Goal: Book appointment/travel/reservation

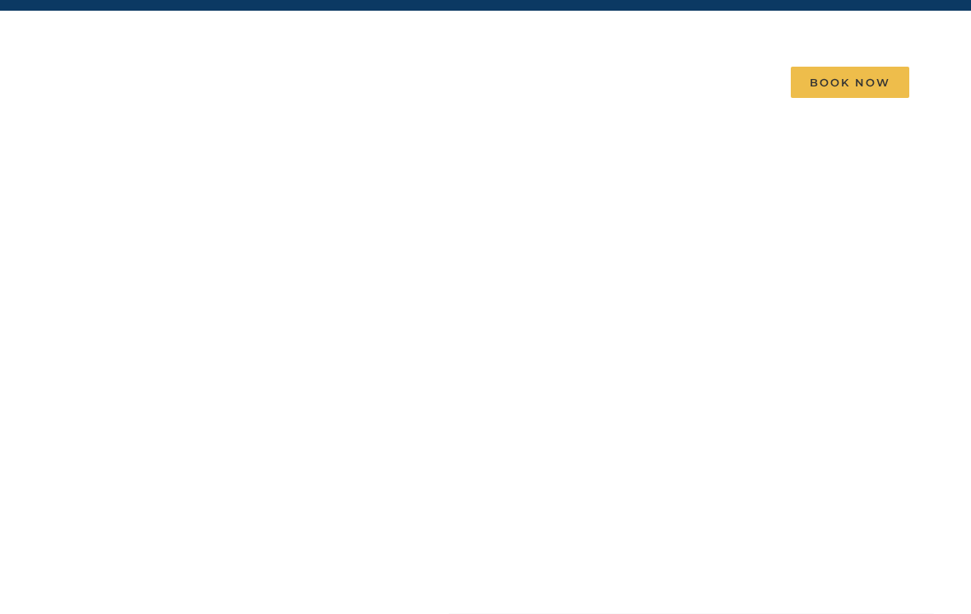
scroll to position [44, 0]
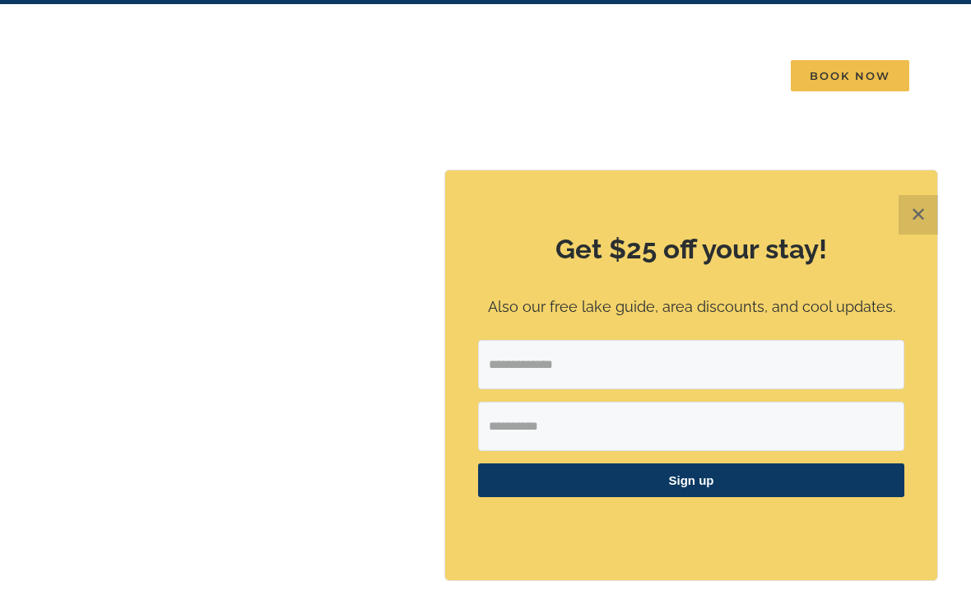
click at [923, 234] on button "✕" at bounding box center [917, 214] width 39 height 39
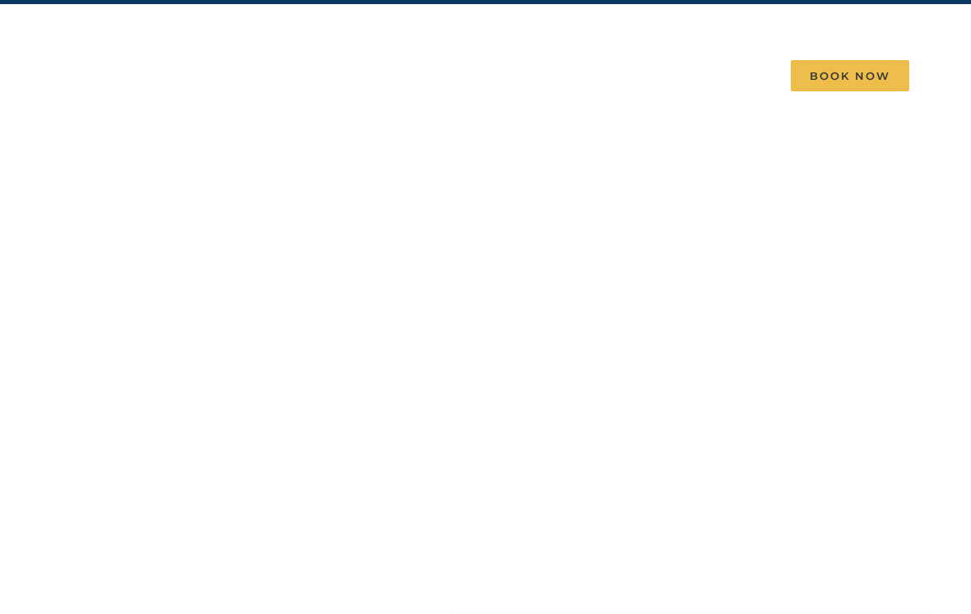
scroll to position [69, 0]
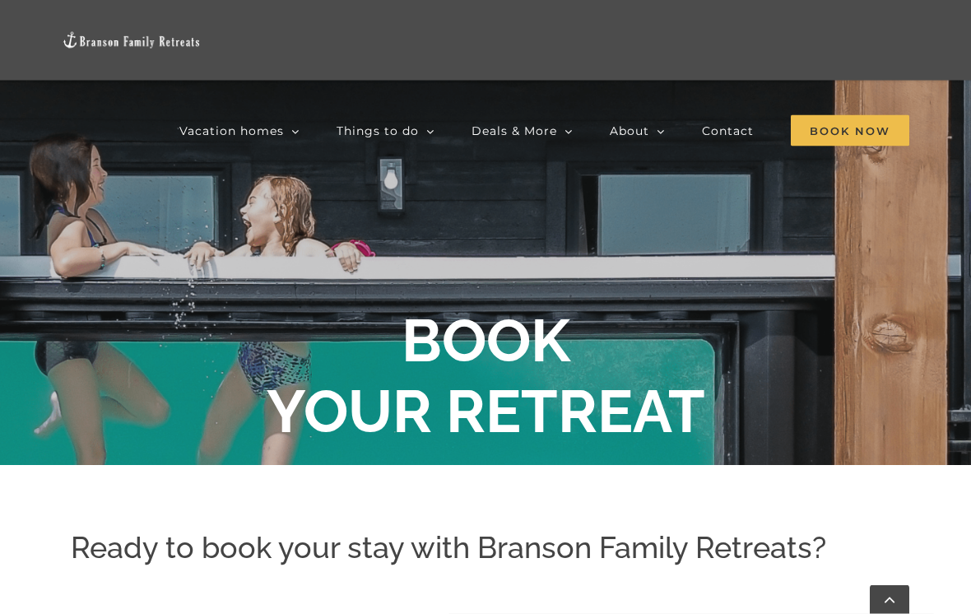
scroll to position [190, 0]
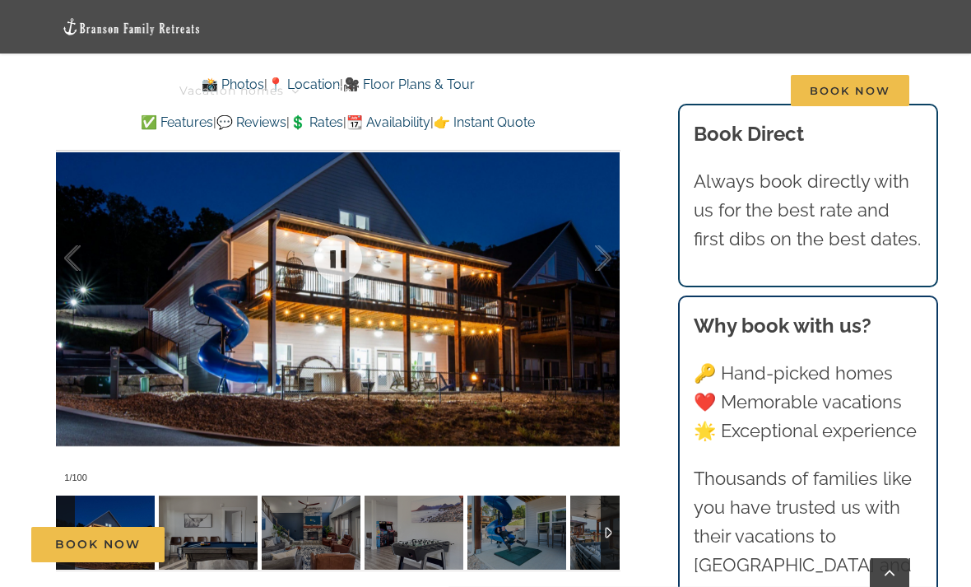
scroll to position [1253, 0]
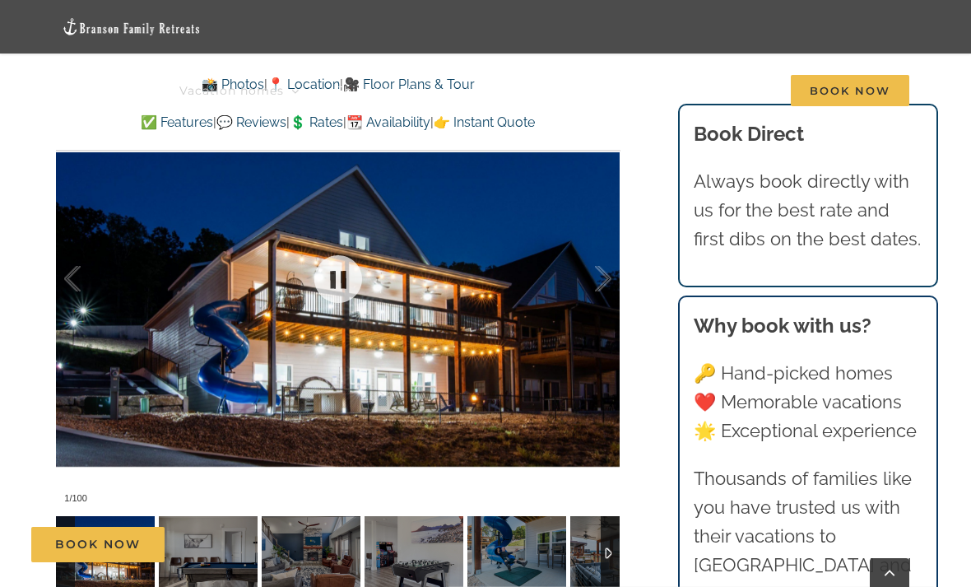
click at [593, 300] on div at bounding box center [585, 279] width 51 height 102
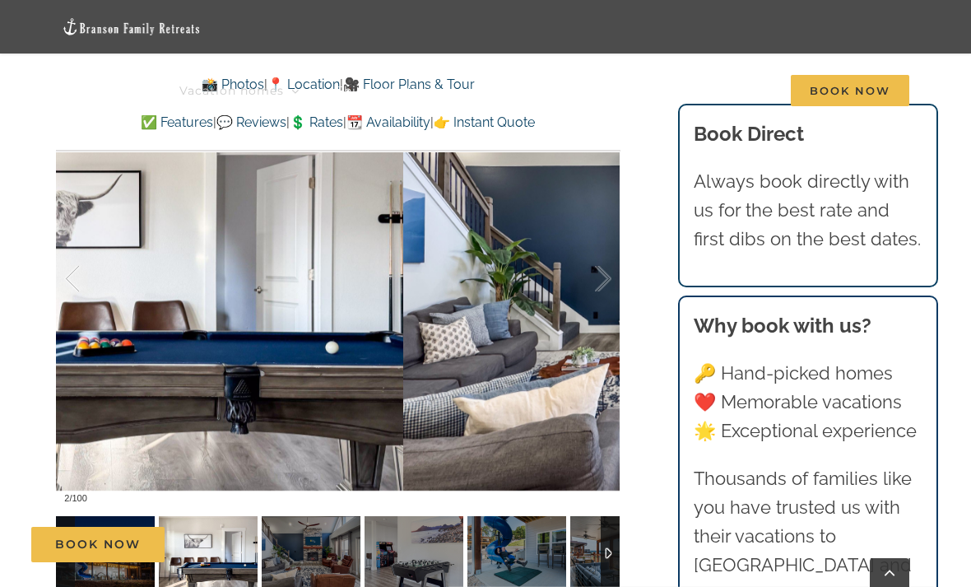
click at [591, 283] on div at bounding box center [585, 279] width 51 height 102
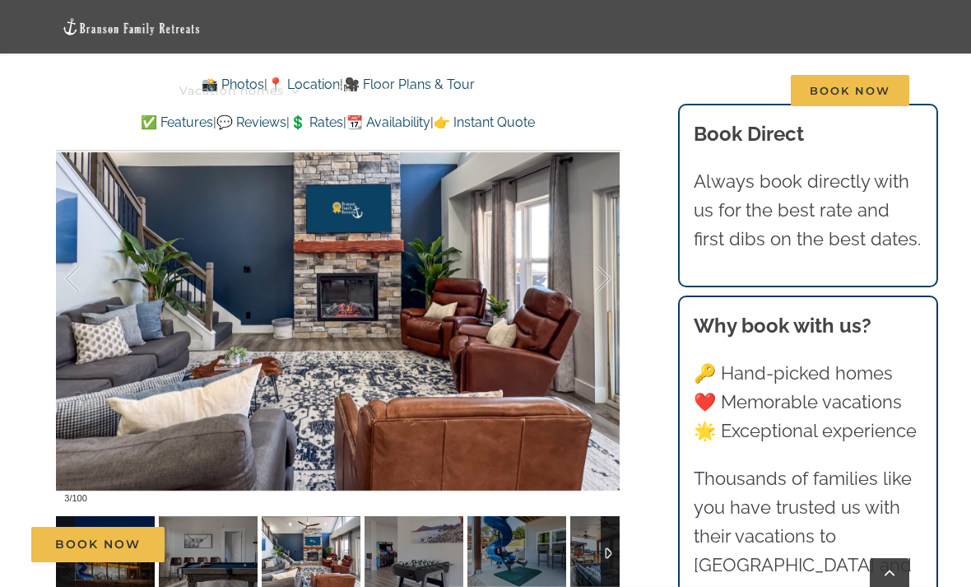
click at [601, 282] on div at bounding box center [585, 279] width 51 height 102
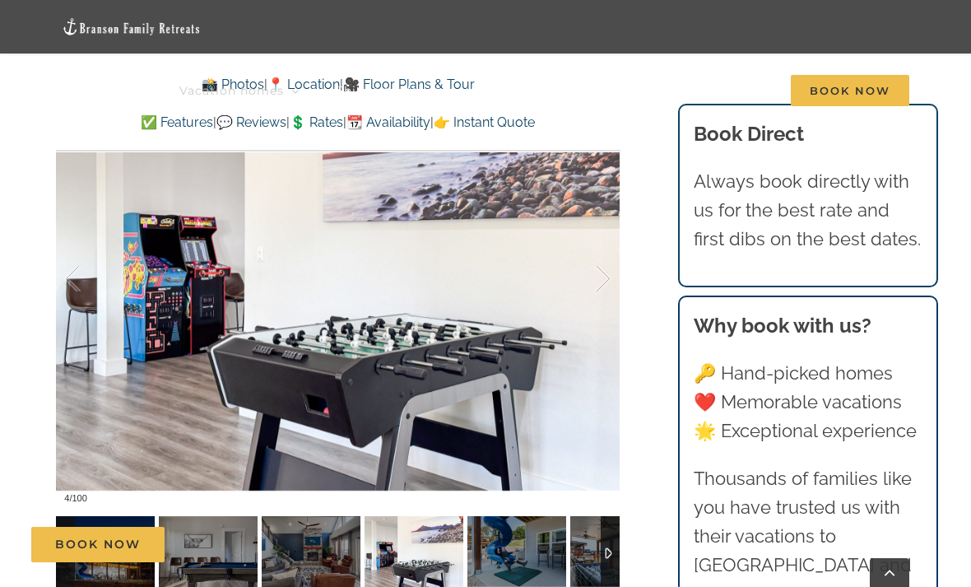
click at [603, 296] on div at bounding box center [585, 279] width 51 height 102
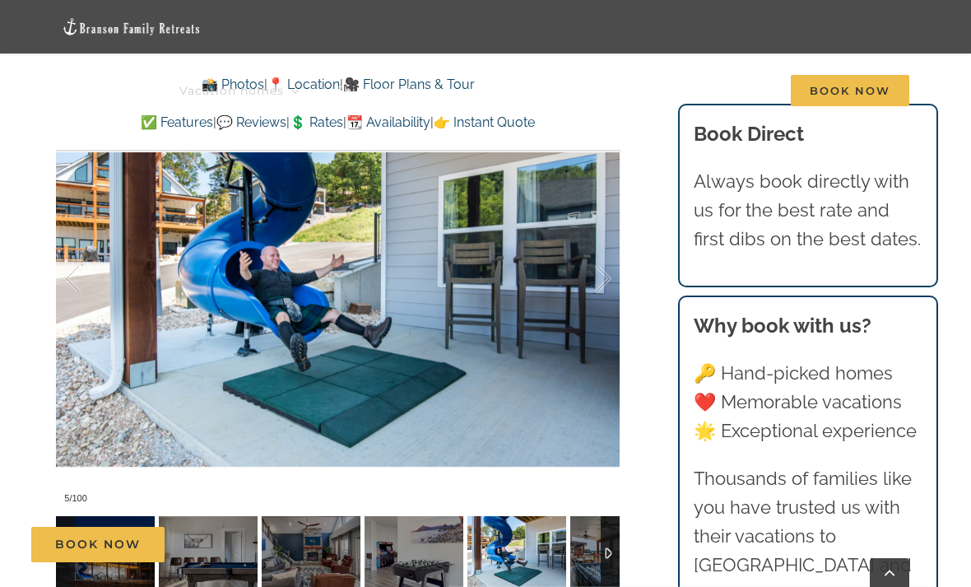
click at [599, 283] on div at bounding box center [585, 279] width 51 height 102
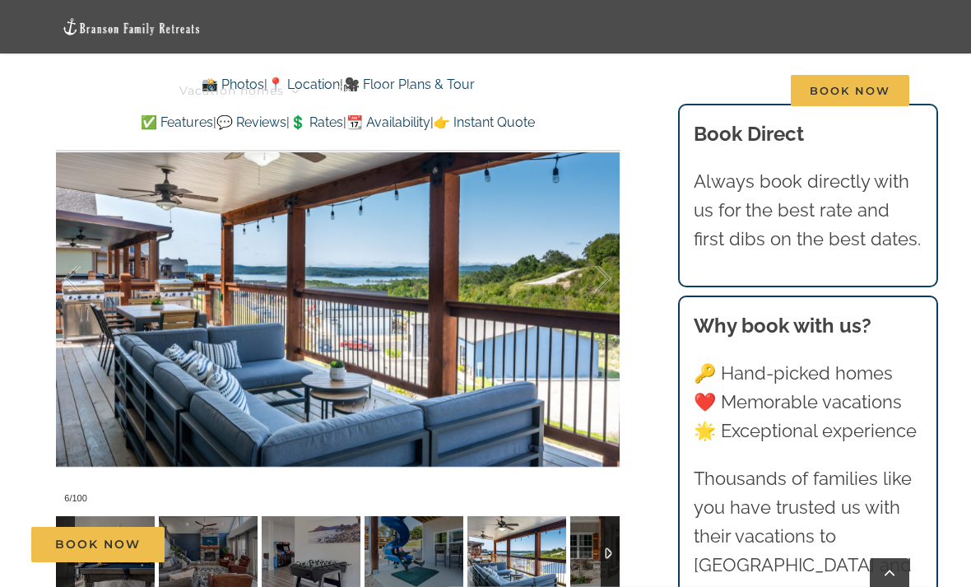
click at [596, 297] on div at bounding box center [585, 279] width 51 height 102
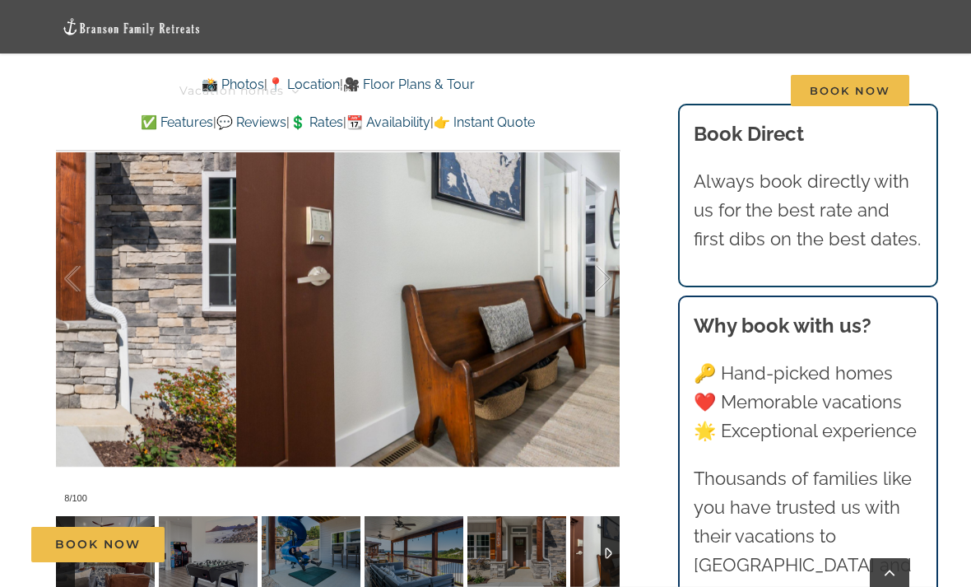
click at [596, 301] on div at bounding box center [585, 279] width 51 height 102
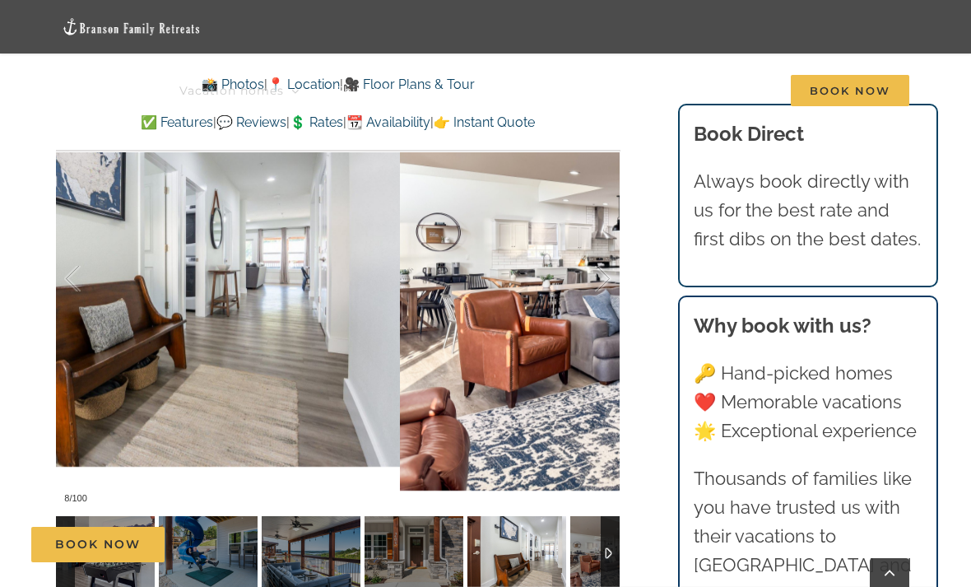
click at [600, 296] on div at bounding box center [585, 279] width 51 height 102
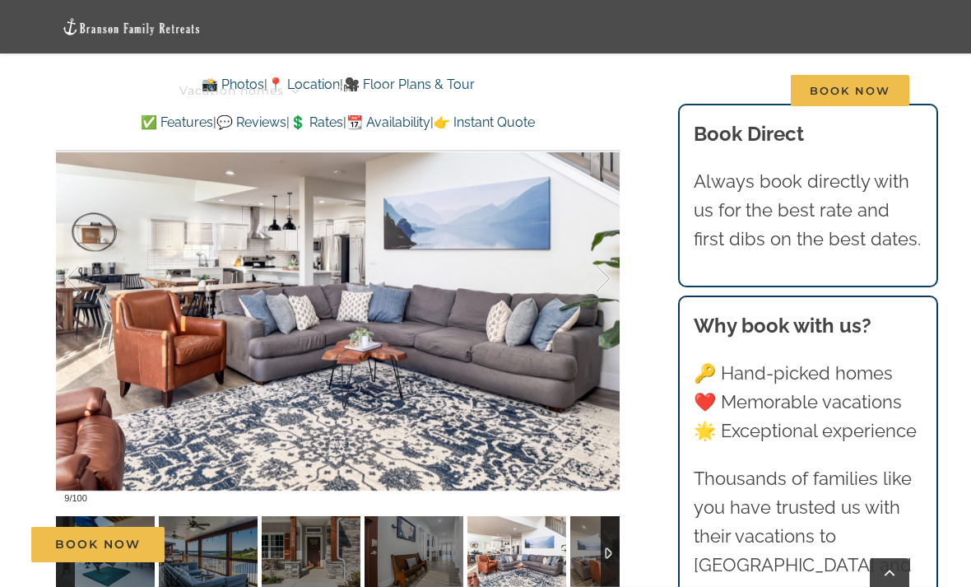
click at [600, 296] on div at bounding box center [585, 279] width 51 height 102
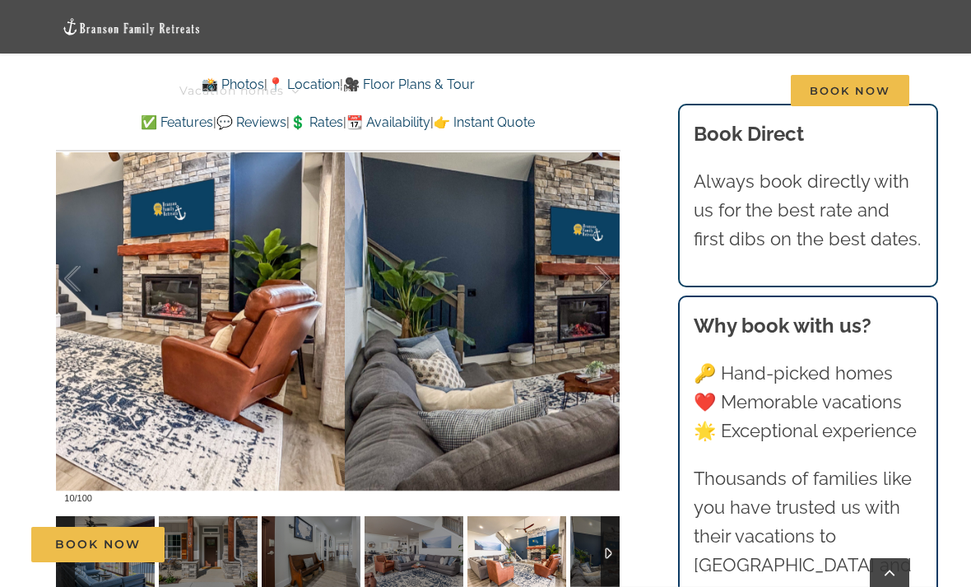
click at [595, 295] on div at bounding box center [585, 279] width 51 height 102
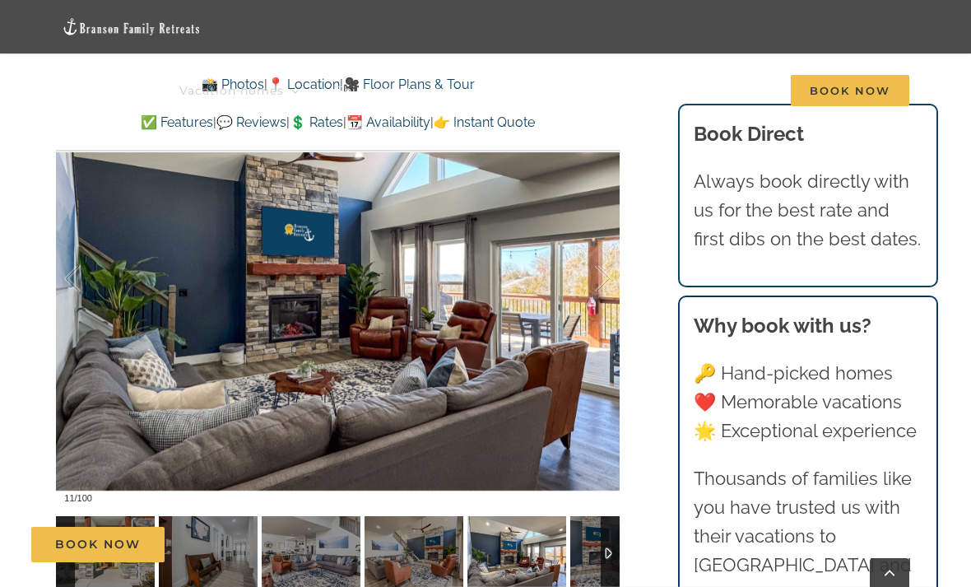
click at [593, 293] on div at bounding box center [585, 279] width 51 height 102
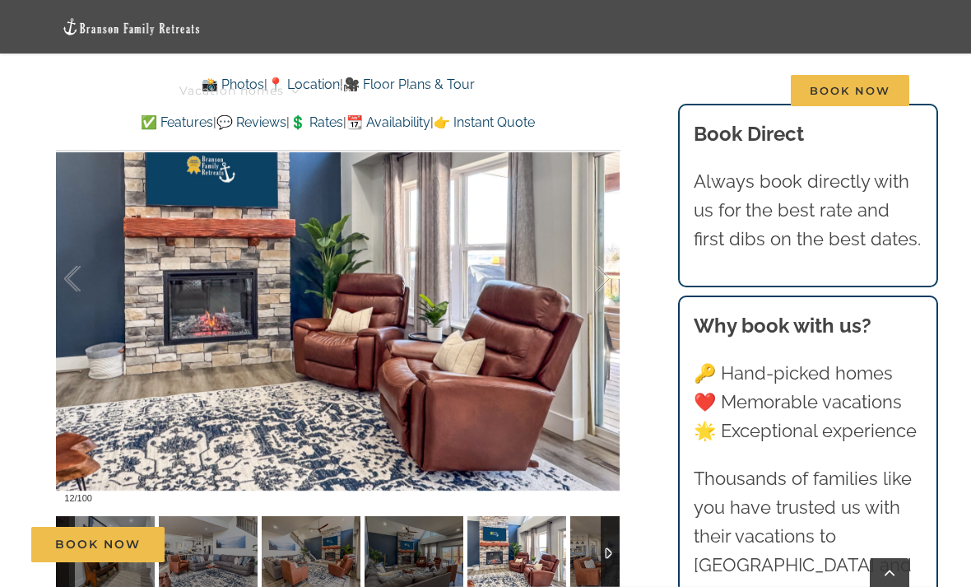
click at [593, 298] on div at bounding box center [585, 279] width 51 height 102
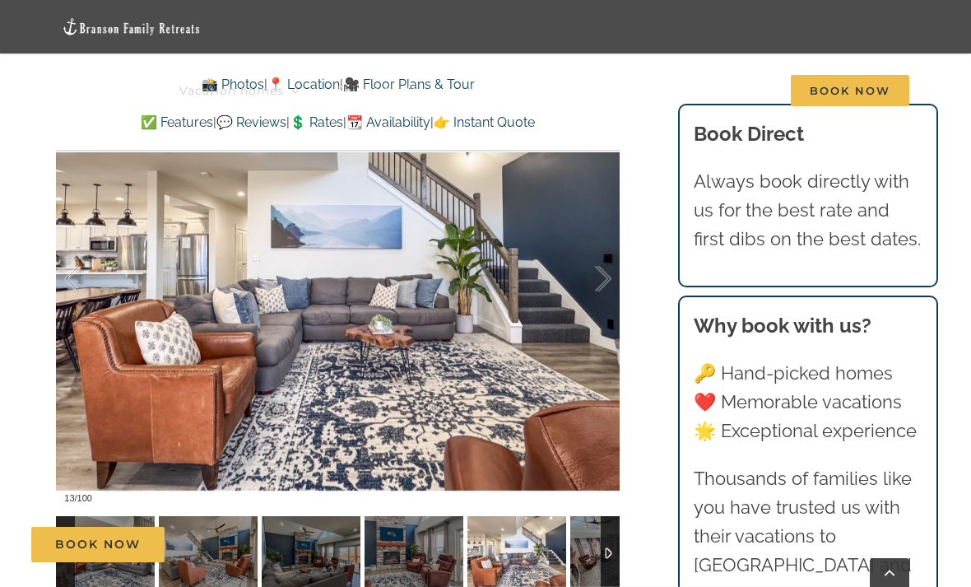
click at [597, 308] on div at bounding box center [585, 279] width 51 height 102
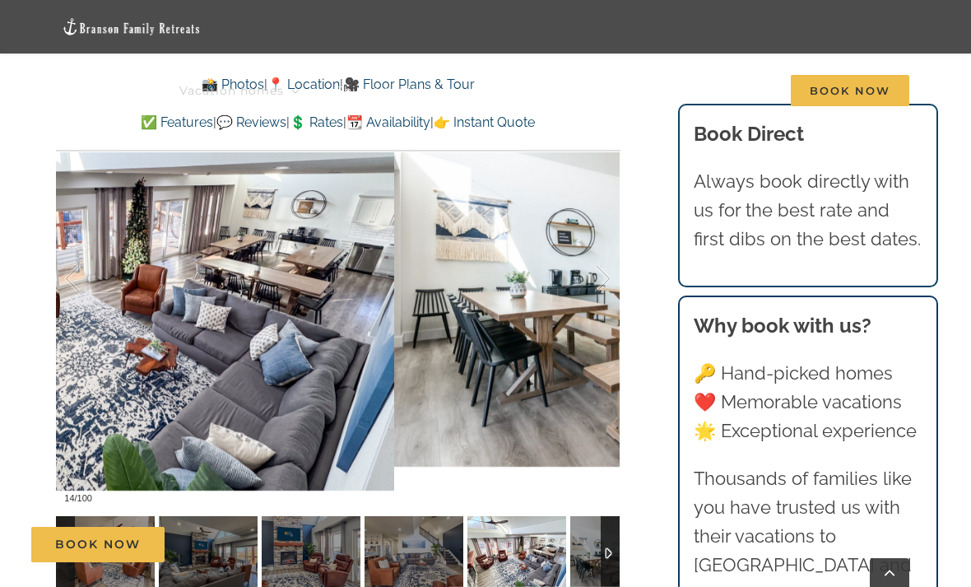
click at [592, 321] on div at bounding box center [585, 279] width 51 height 102
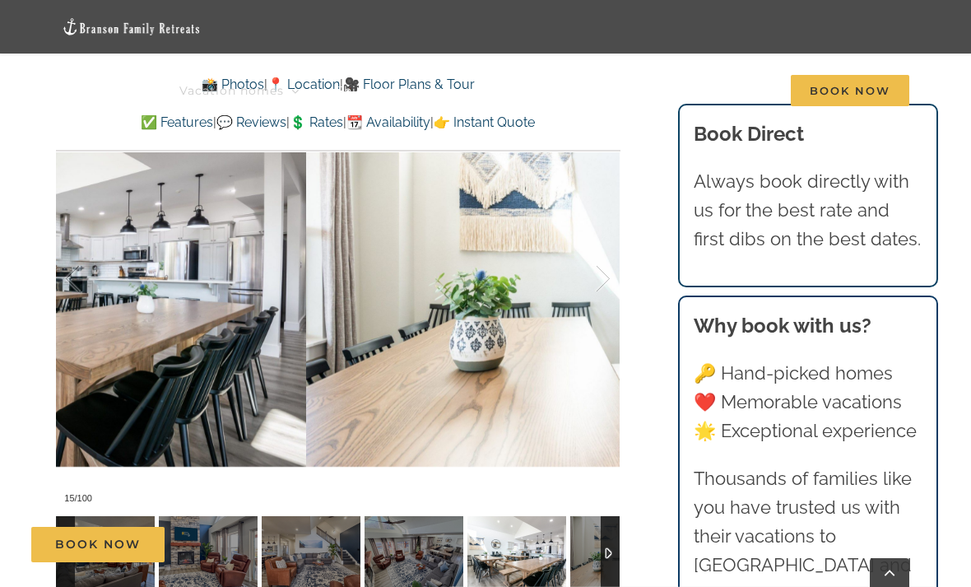
click at [588, 325] on div at bounding box center [585, 279] width 51 height 102
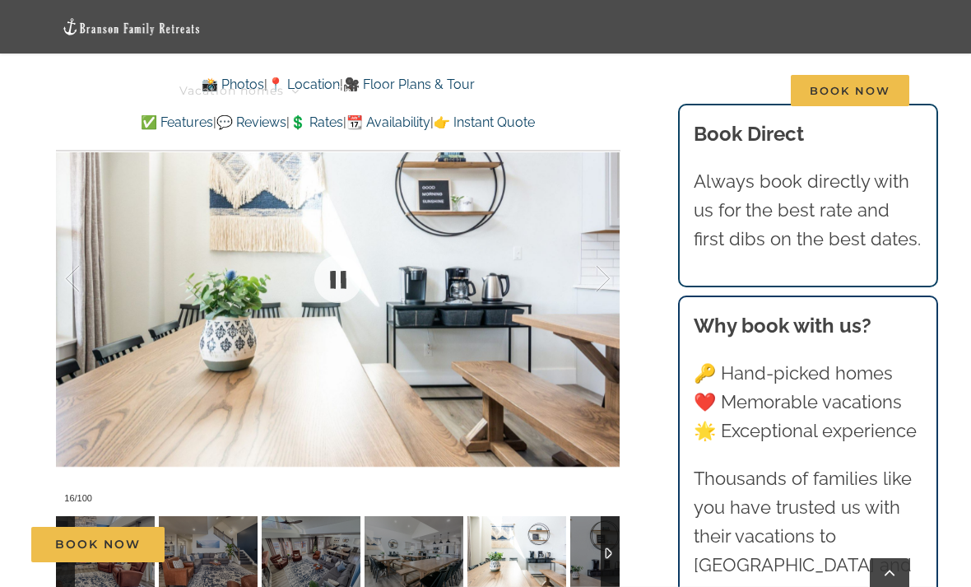
click at [586, 342] on div at bounding box center [337, 278] width 563 height 465
click at [591, 298] on div at bounding box center [585, 279] width 51 height 102
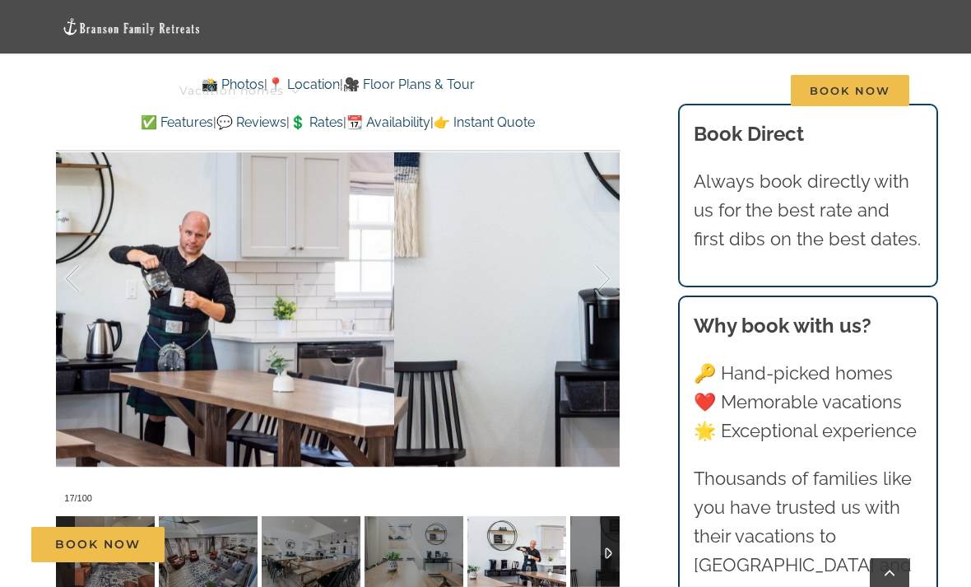
click at [593, 285] on div at bounding box center [585, 279] width 51 height 102
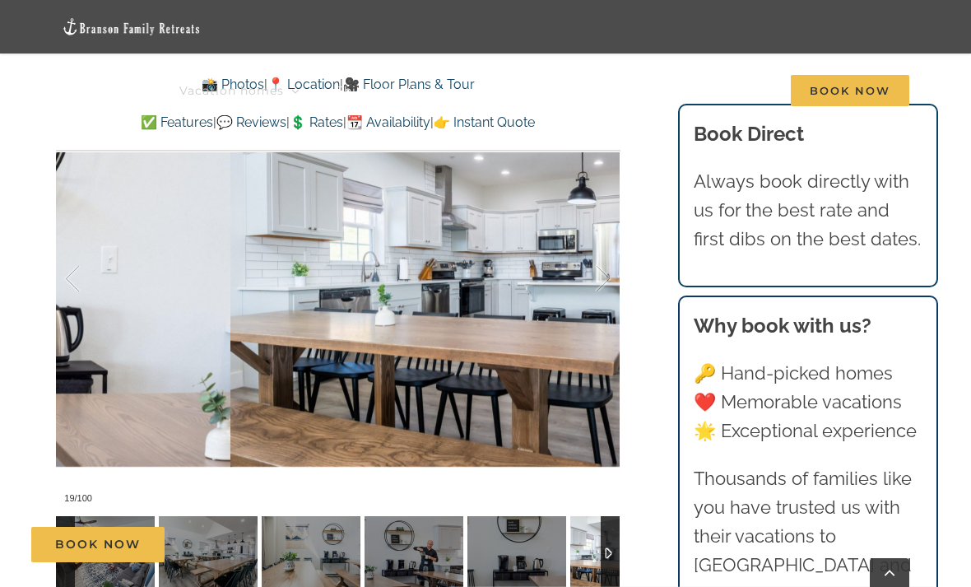
click at [591, 295] on div at bounding box center [585, 279] width 51 height 102
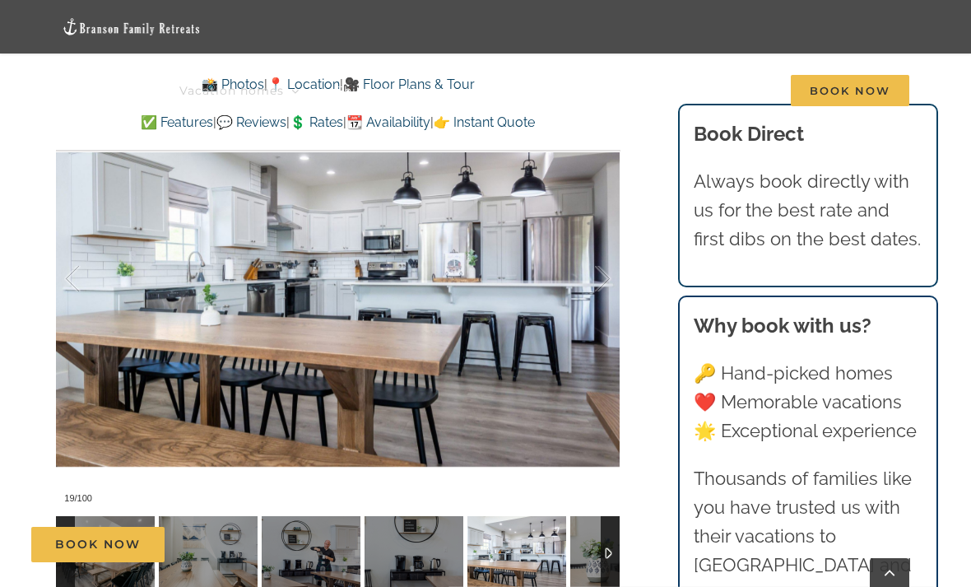
click at [595, 296] on div at bounding box center [585, 279] width 51 height 102
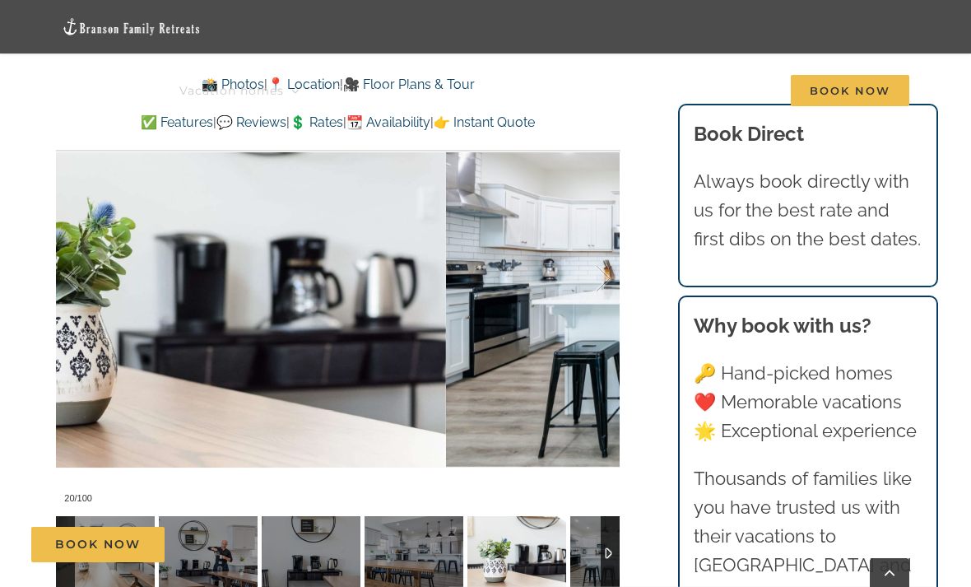
click at [599, 299] on div at bounding box center [585, 279] width 51 height 102
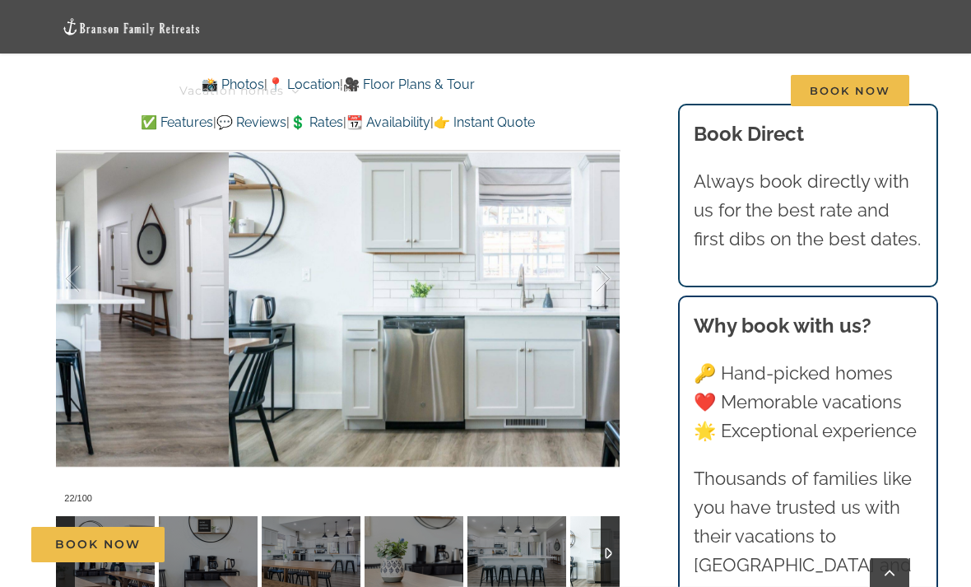
click at [598, 300] on div at bounding box center [585, 279] width 51 height 102
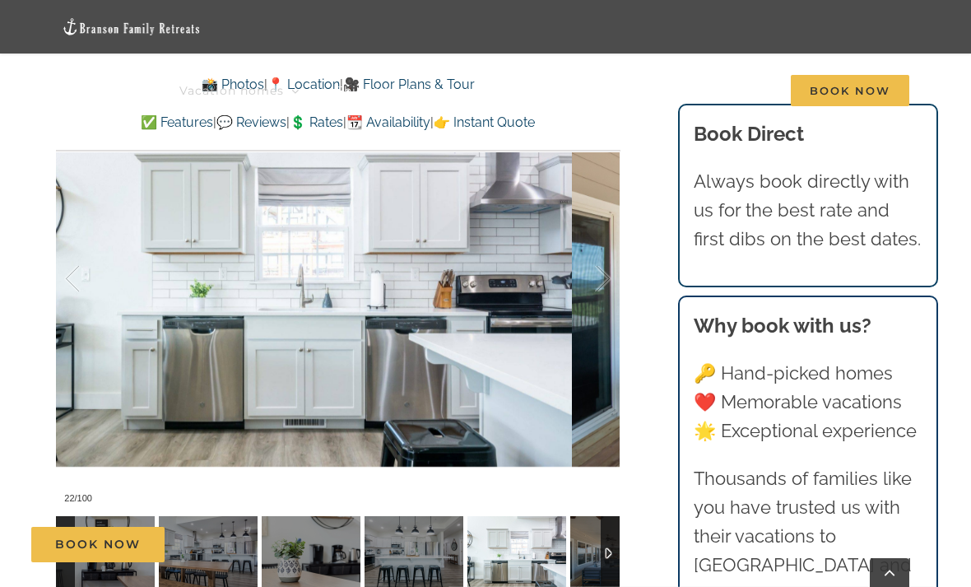
click at [596, 304] on div at bounding box center [585, 279] width 51 height 102
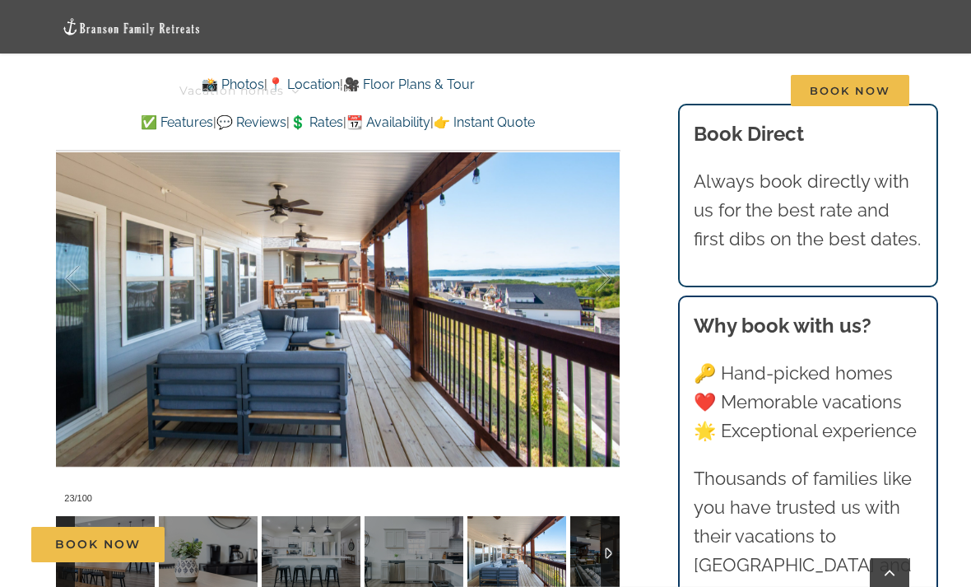
click at [595, 304] on div at bounding box center [585, 279] width 51 height 102
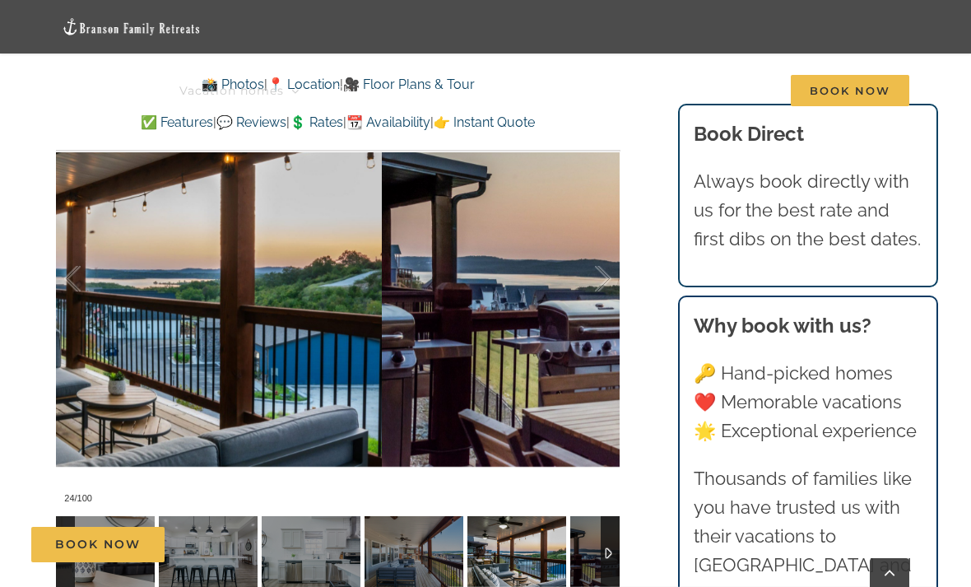
click at [597, 306] on div at bounding box center [585, 279] width 51 height 102
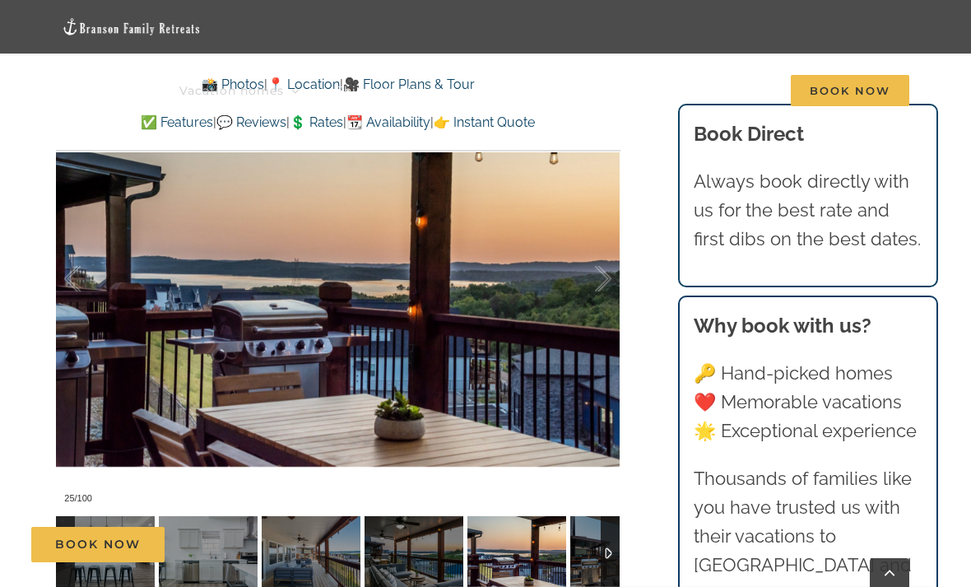
click at [605, 289] on div at bounding box center [585, 279] width 51 height 102
click at [602, 282] on div at bounding box center [585, 279] width 51 height 102
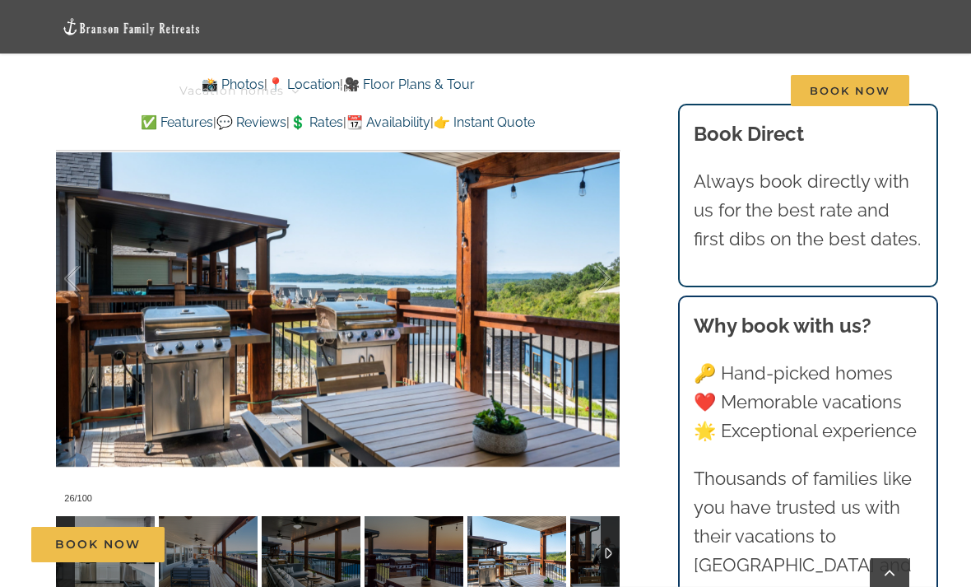
click at [600, 280] on div at bounding box center [585, 279] width 51 height 102
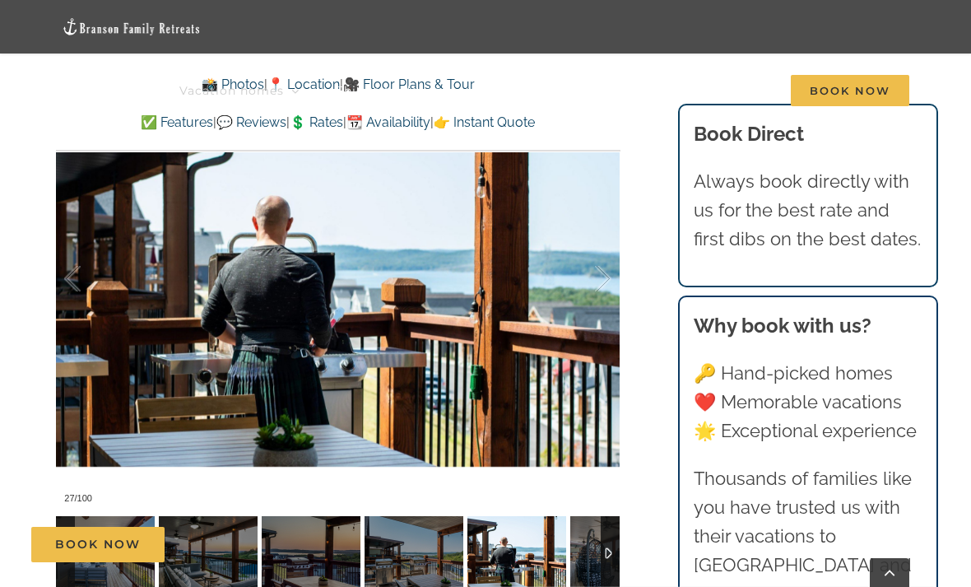
click at [602, 287] on div at bounding box center [585, 279] width 51 height 102
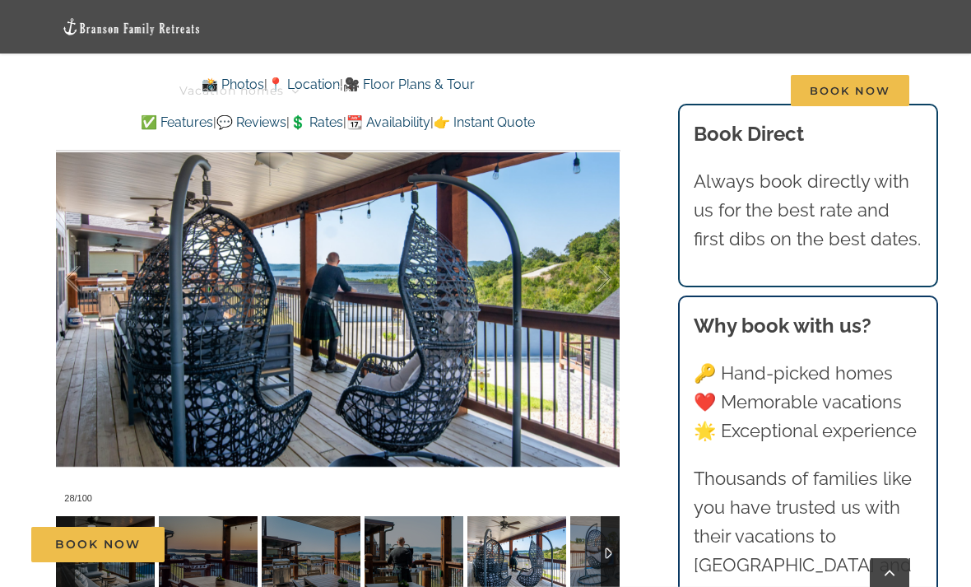
click at [607, 294] on div at bounding box center [585, 279] width 51 height 102
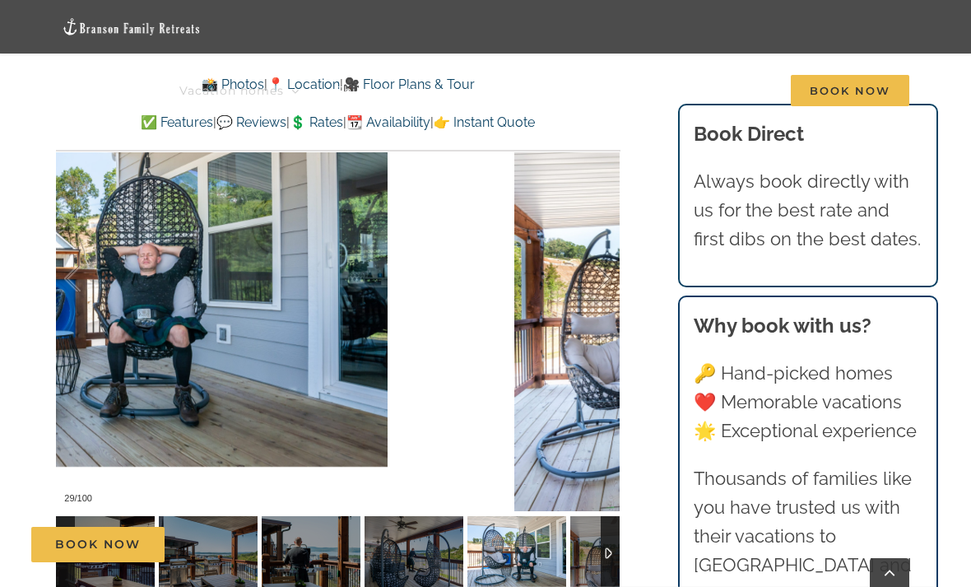
click at [597, 296] on div at bounding box center [585, 279] width 51 height 102
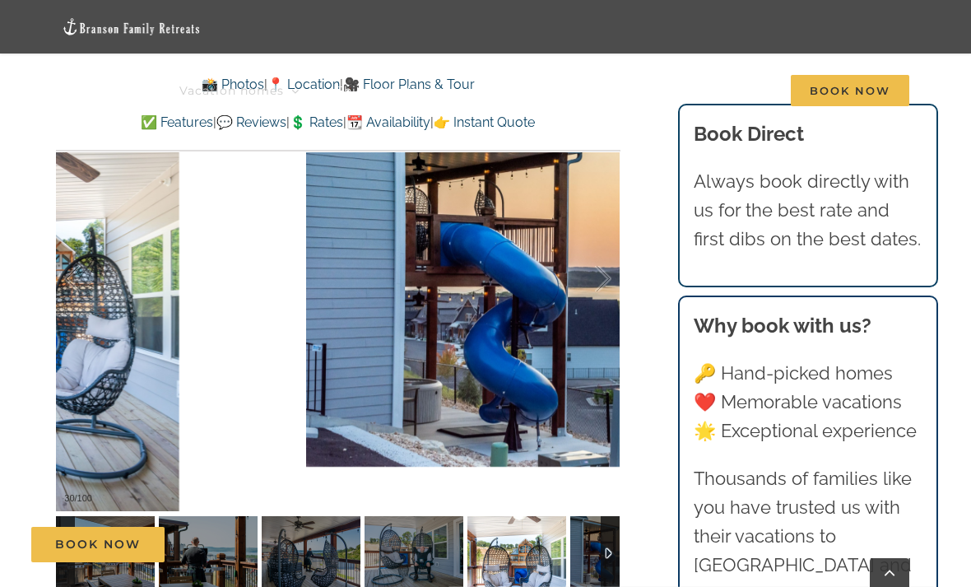
click at [606, 282] on div at bounding box center [585, 279] width 51 height 102
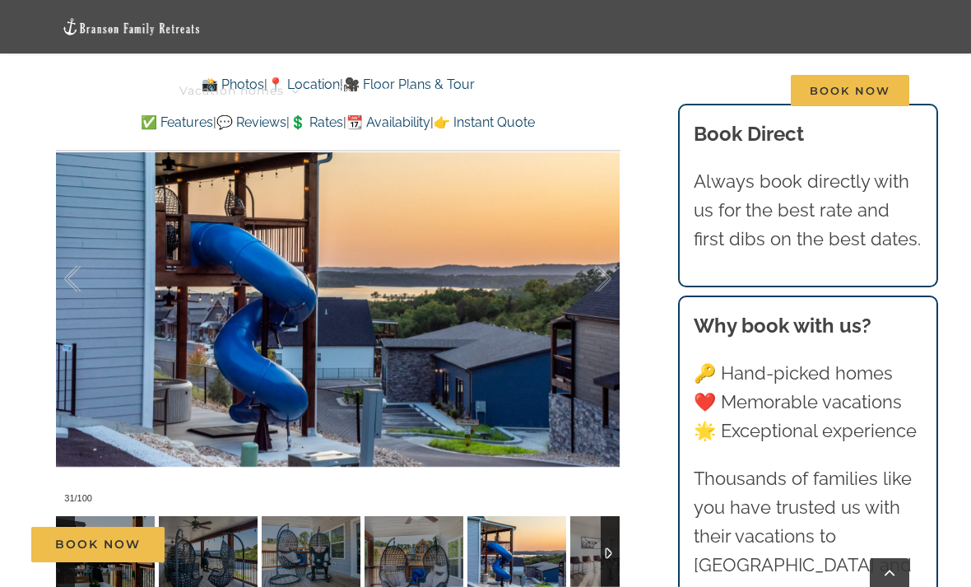
click at [605, 285] on div at bounding box center [585, 279] width 51 height 102
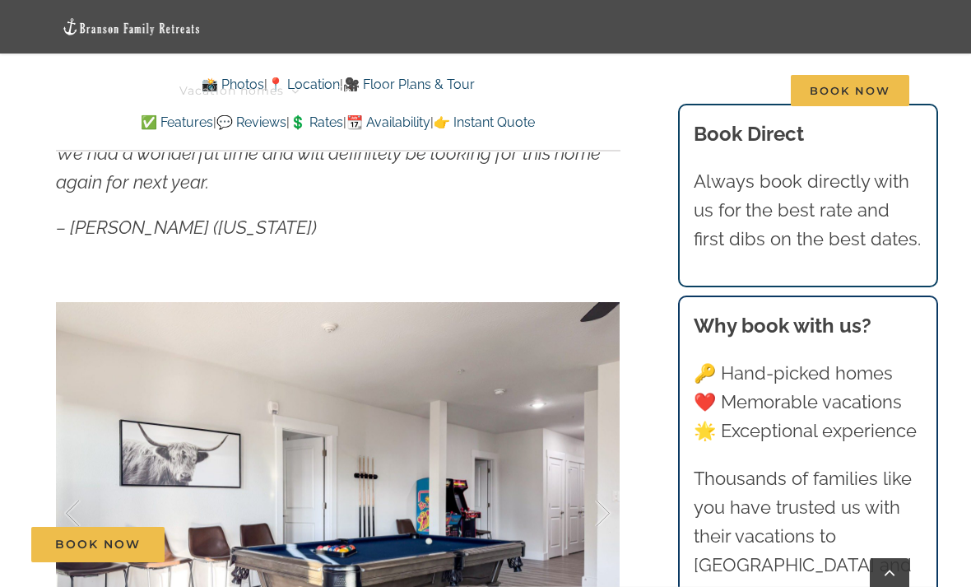
scroll to position [1013, 0]
